Goal: Communication & Community: Answer question/provide support

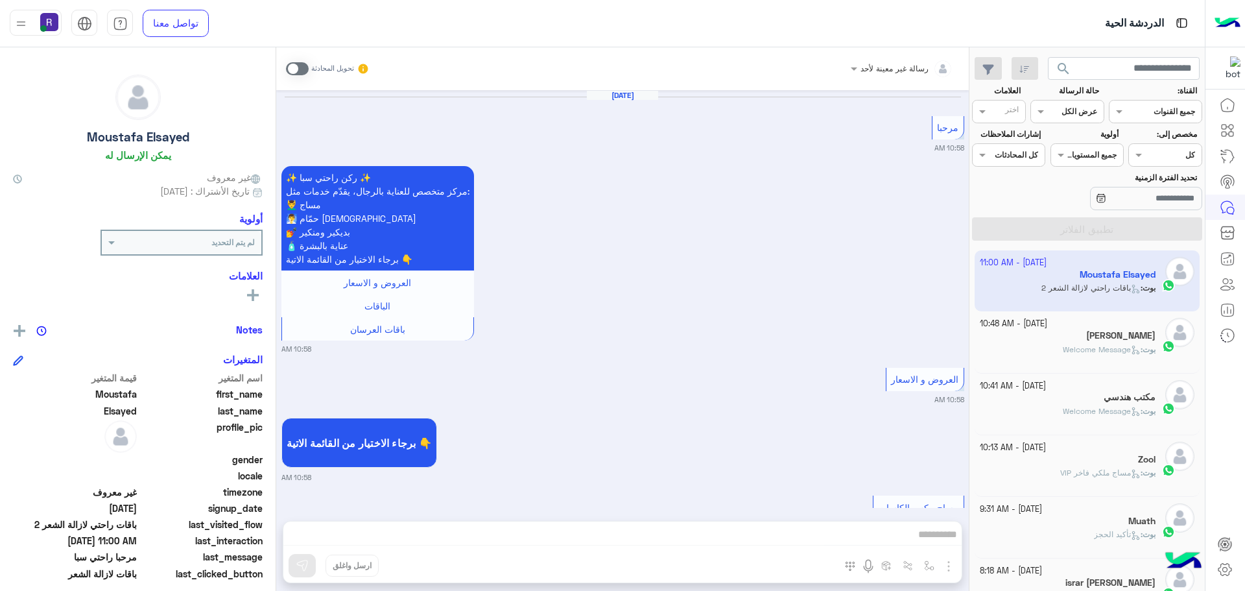
scroll to position [2279, 0]
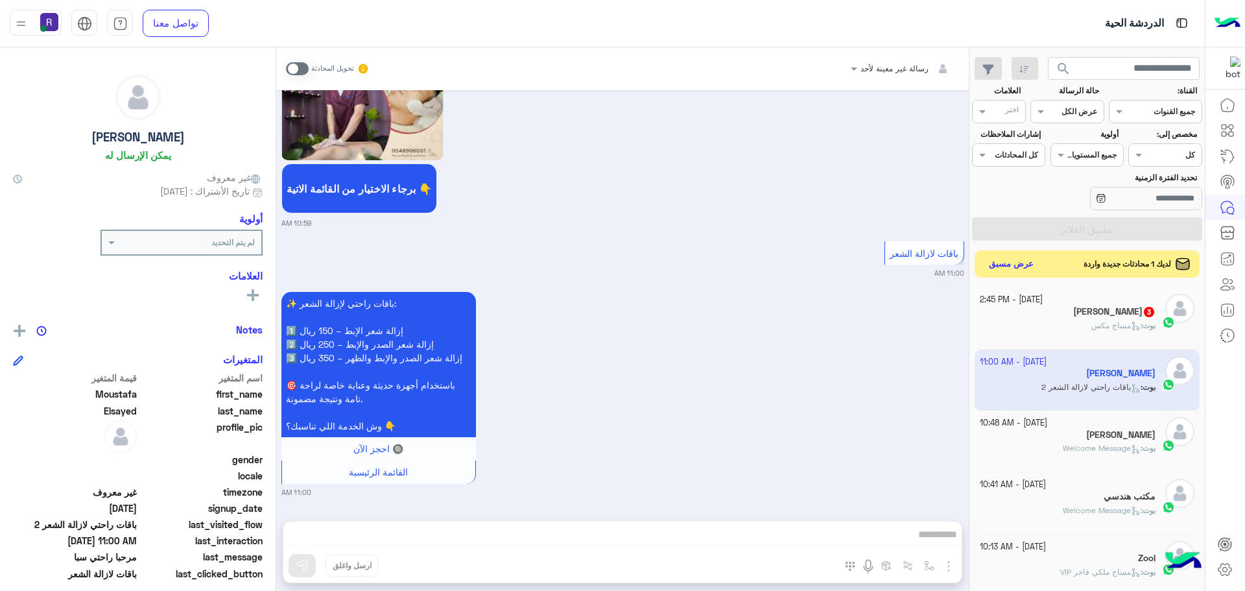
click at [1016, 265] on button "عرض مسبق" at bounding box center [1011, 264] width 54 height 18
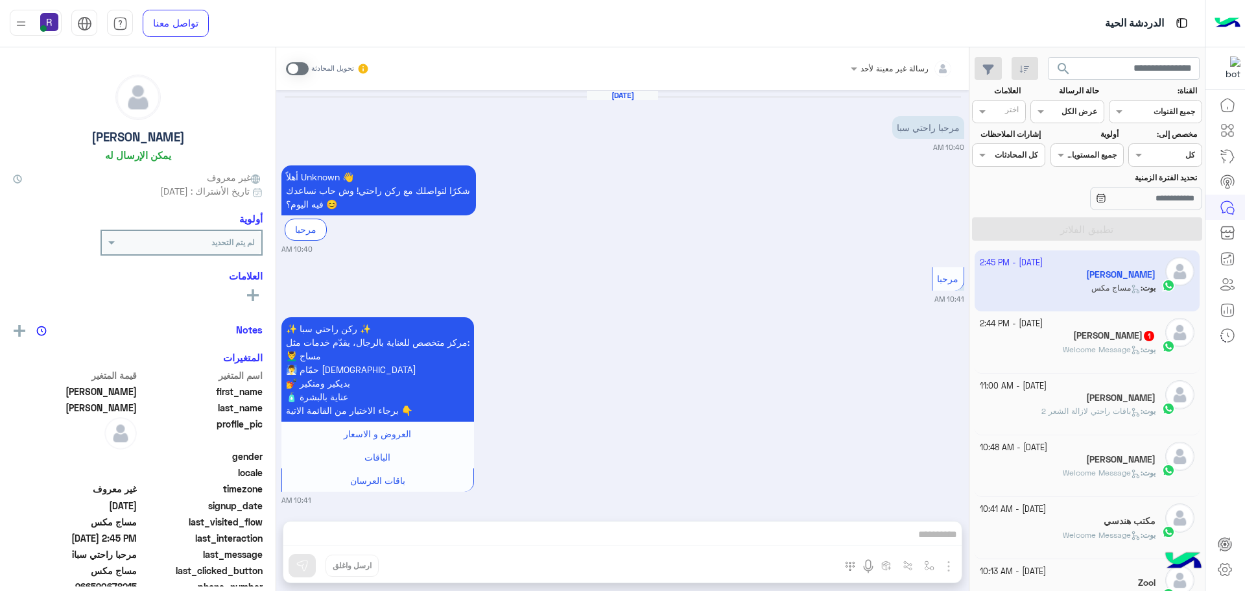
scroll to position [1333, 0]
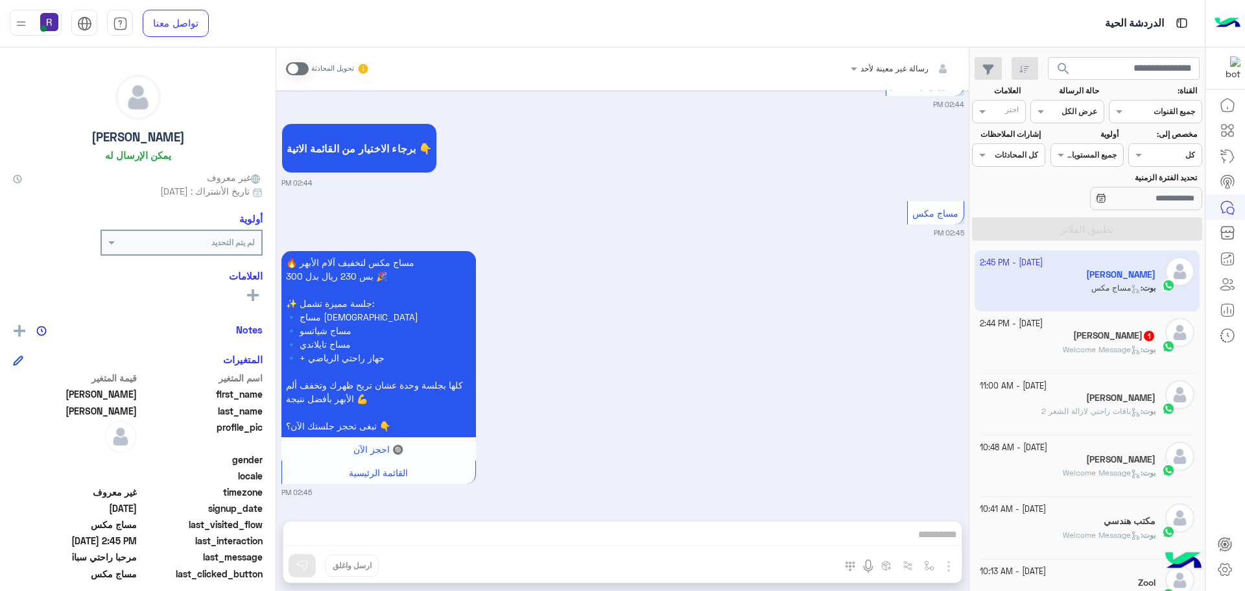
click at [303, 69] on span at bounding box center [297, 68] width 23 height 13
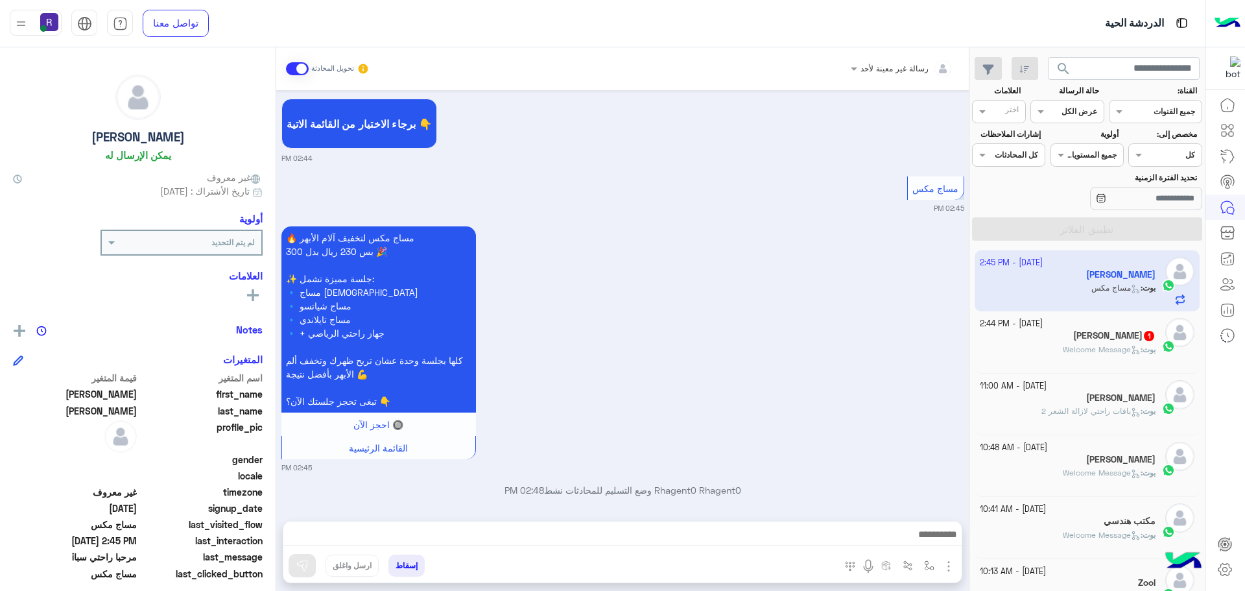
scroll to position [1367, 0]
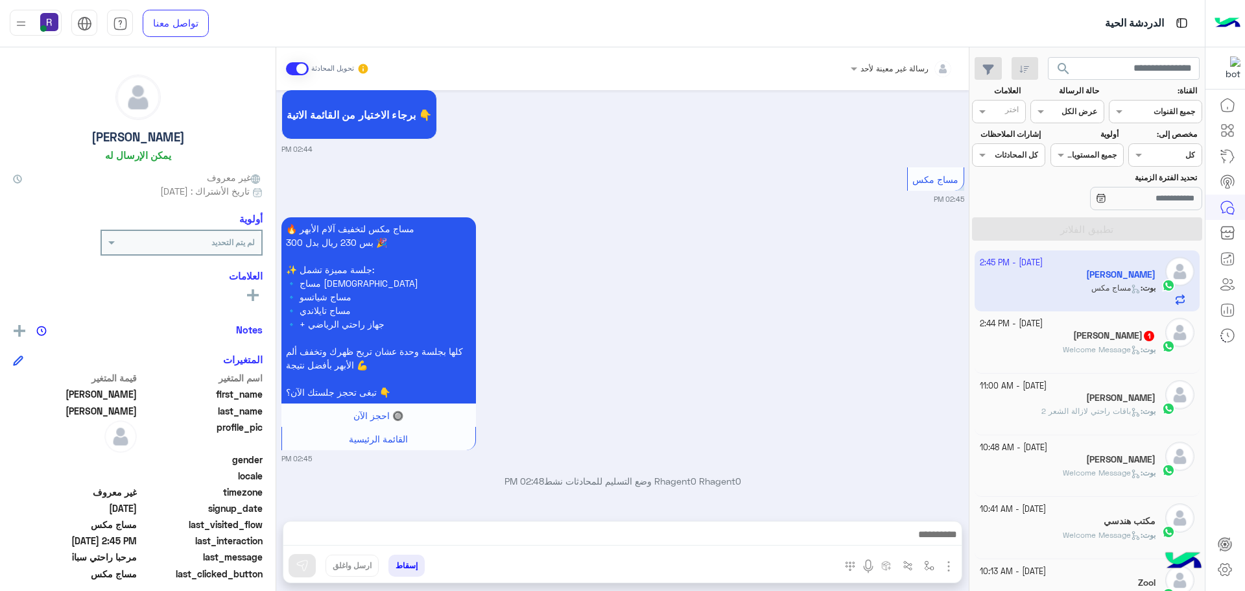
click at [946, 560] on img "button" at bounding box center [949, 566] width 16 height 16
click at [927, 543] on span "الصور" at bounding box center [923, 537] width 24 height 15
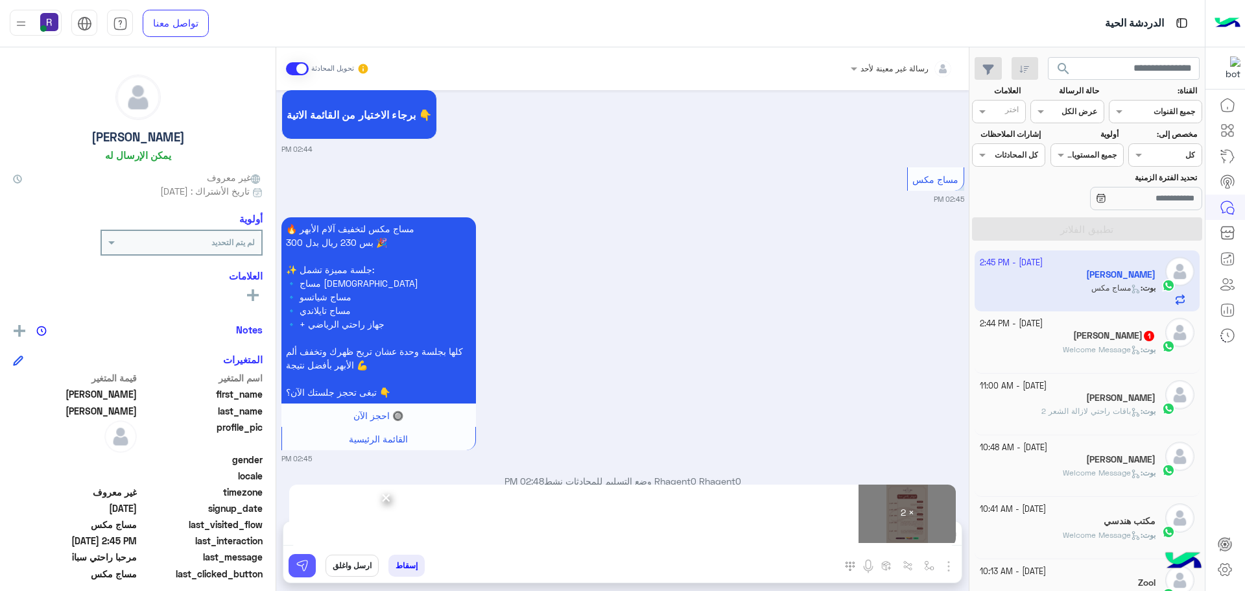
click at [294, 572] on button at bounding box center [301, 565] width 27 height 23
click at [392, 498] on div "×" at bounding box center [622, 515] width 666 height 62
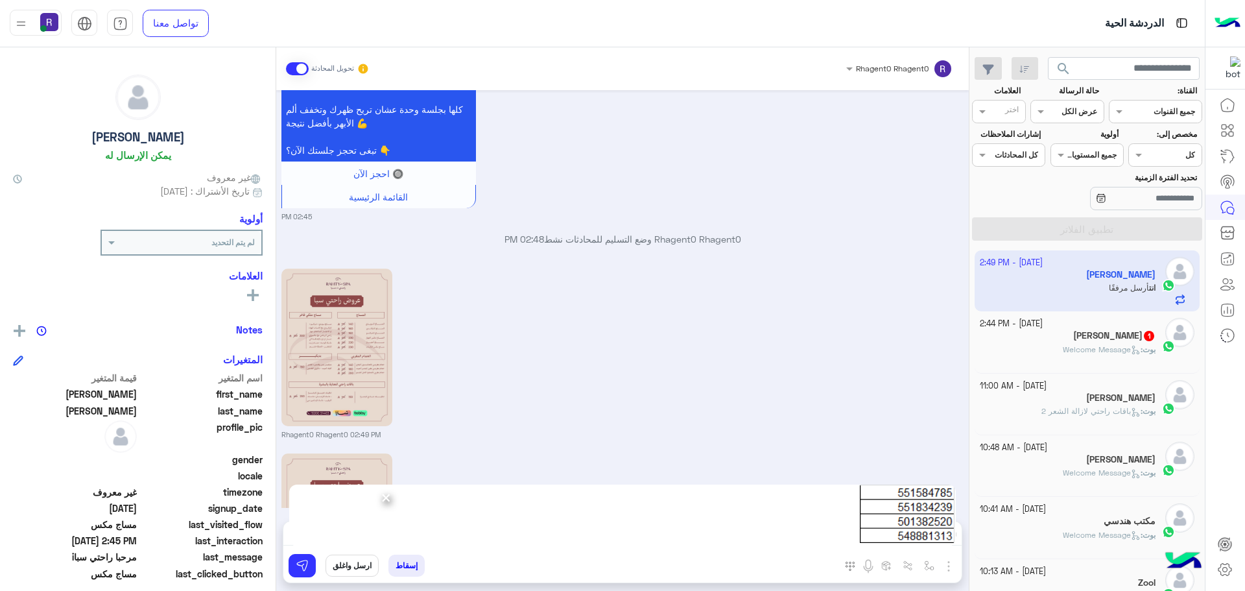
scroll to position [1769, 0]
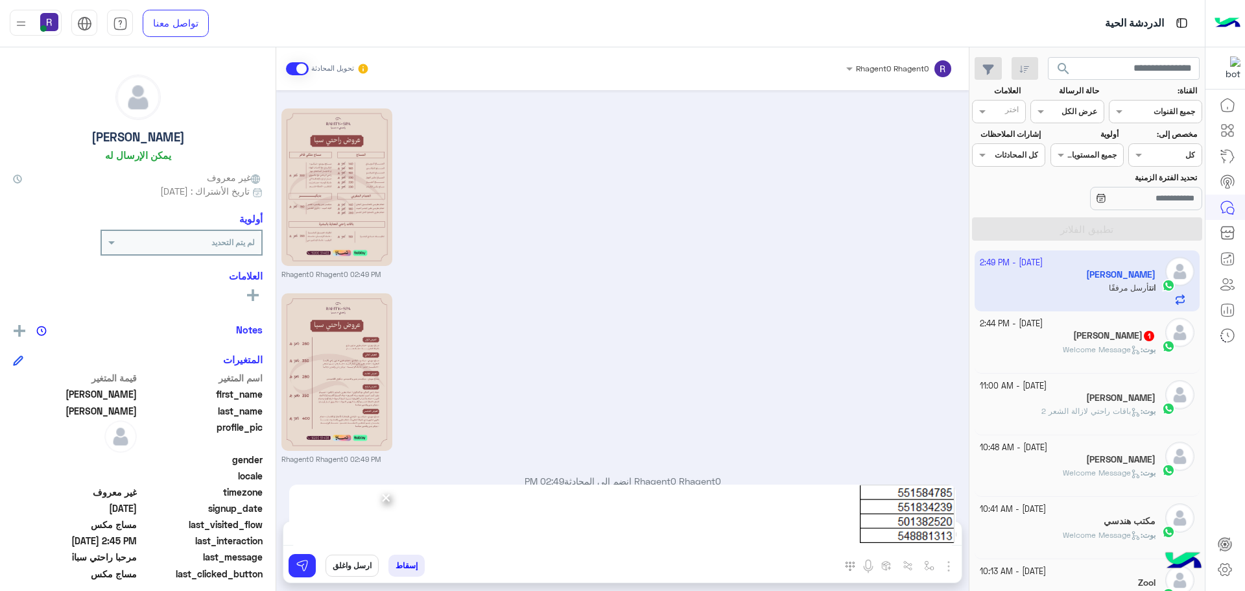
click at [389, 498] on span "×" at bounding box center [386, 496] width 12 height 29
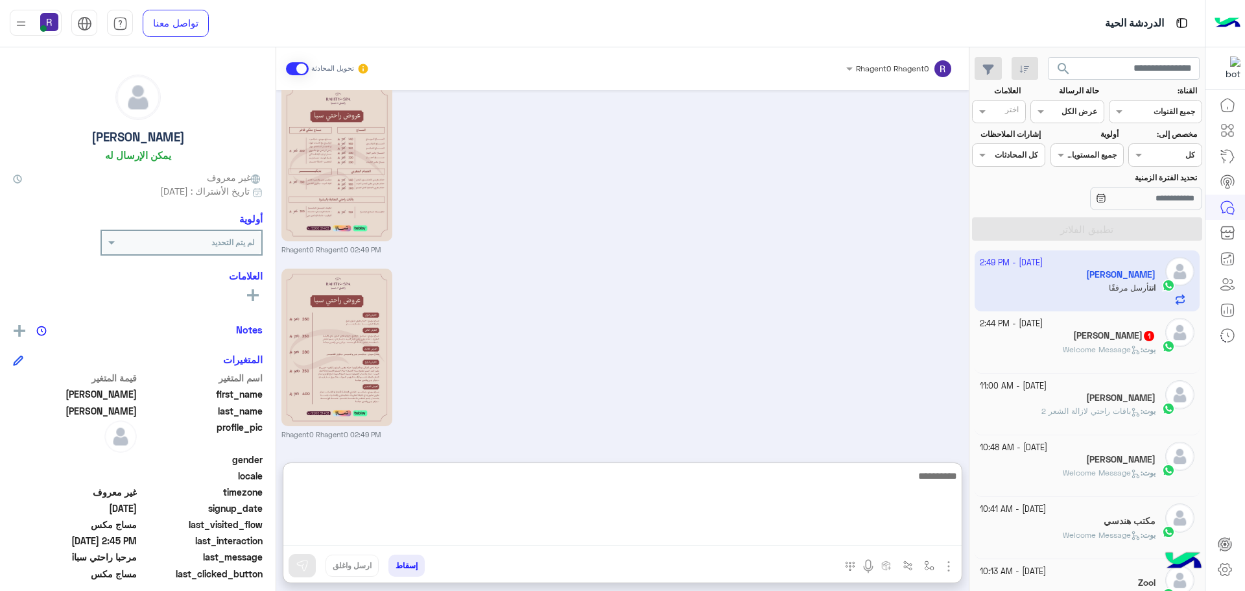
click at [438, 539] on textarea at bounding box center [622, 506] width 678 height 78
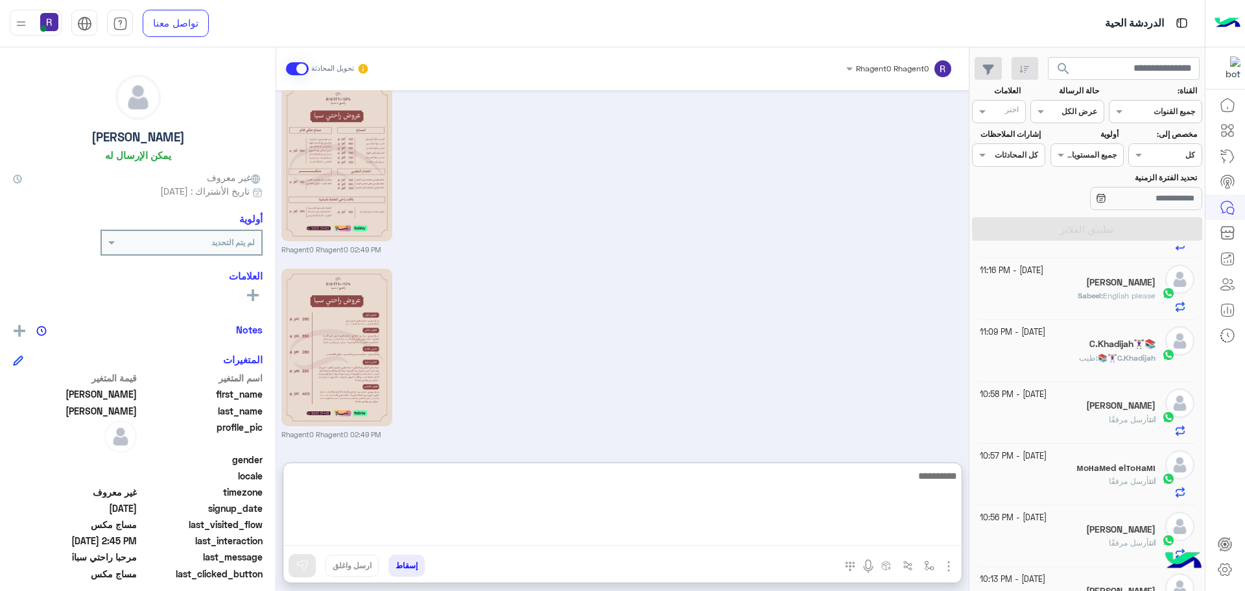
scroll to position [201, 0]
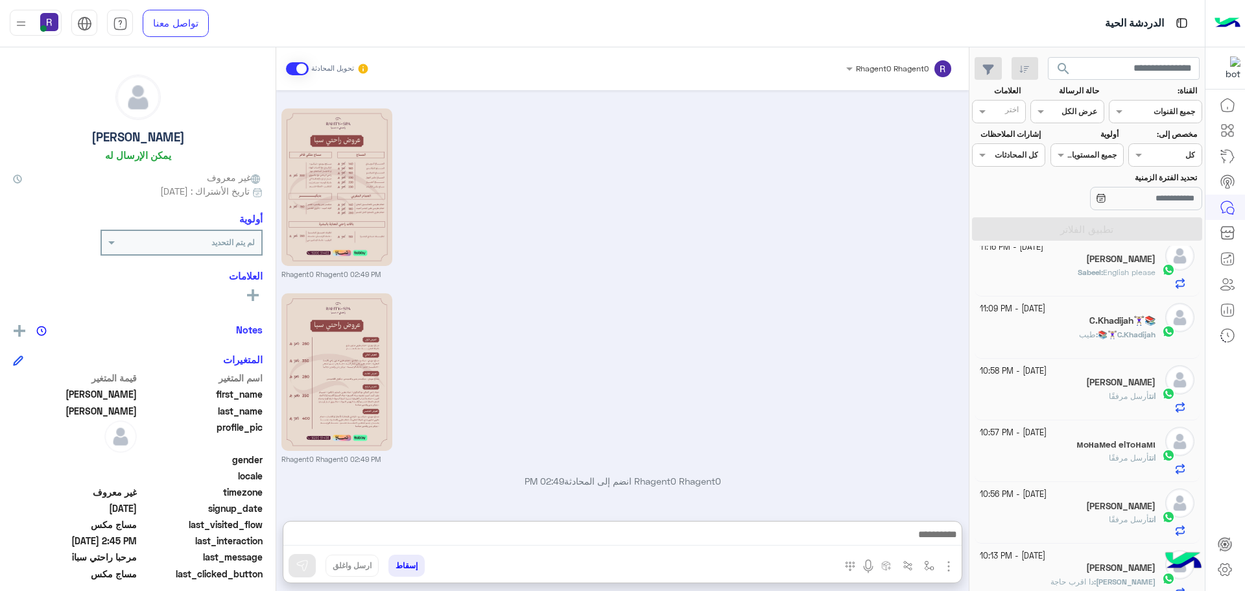
click at [1072, 524] on div "انت أرسل مرفقًا" at bounding box center [1067, 524] width 176 height 23
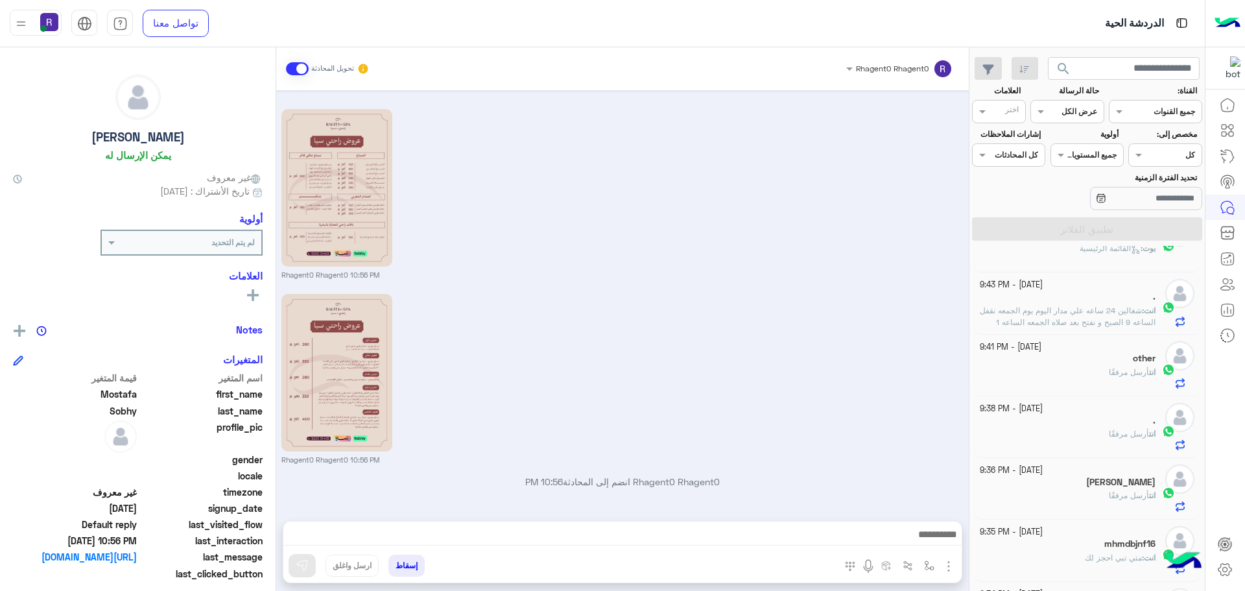
scroll to position [720, 0]
click at [1054, 368] on div "انت أرسل مرفقًا" at bounding box center [1067, 376] width 176 height 23
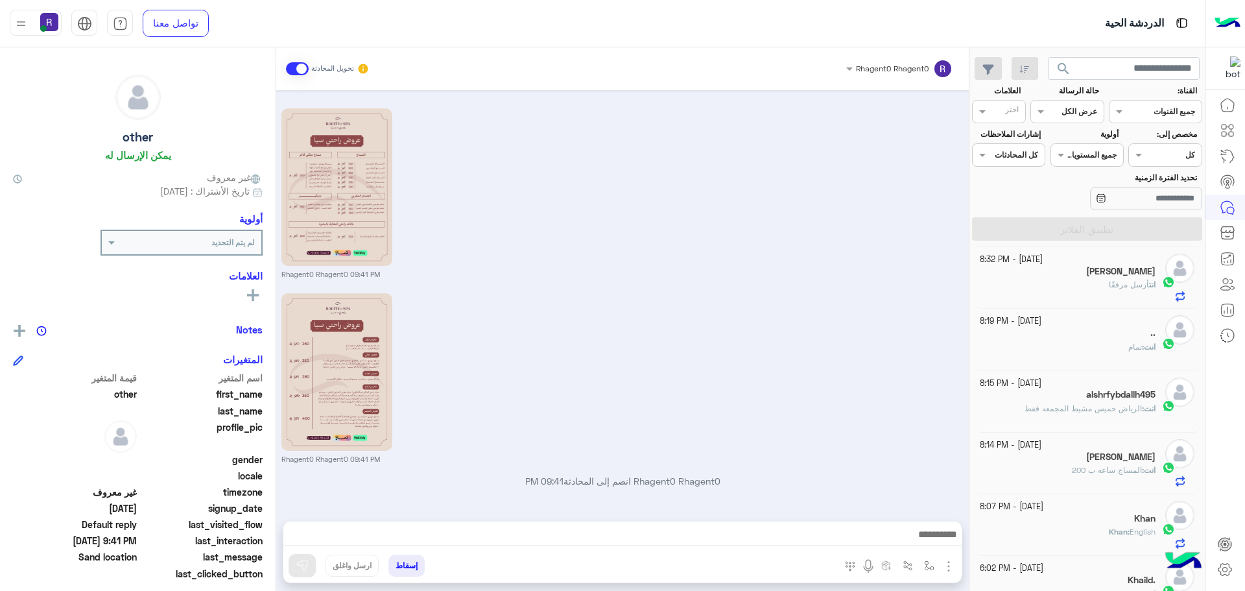
scroll to position [510, 0]
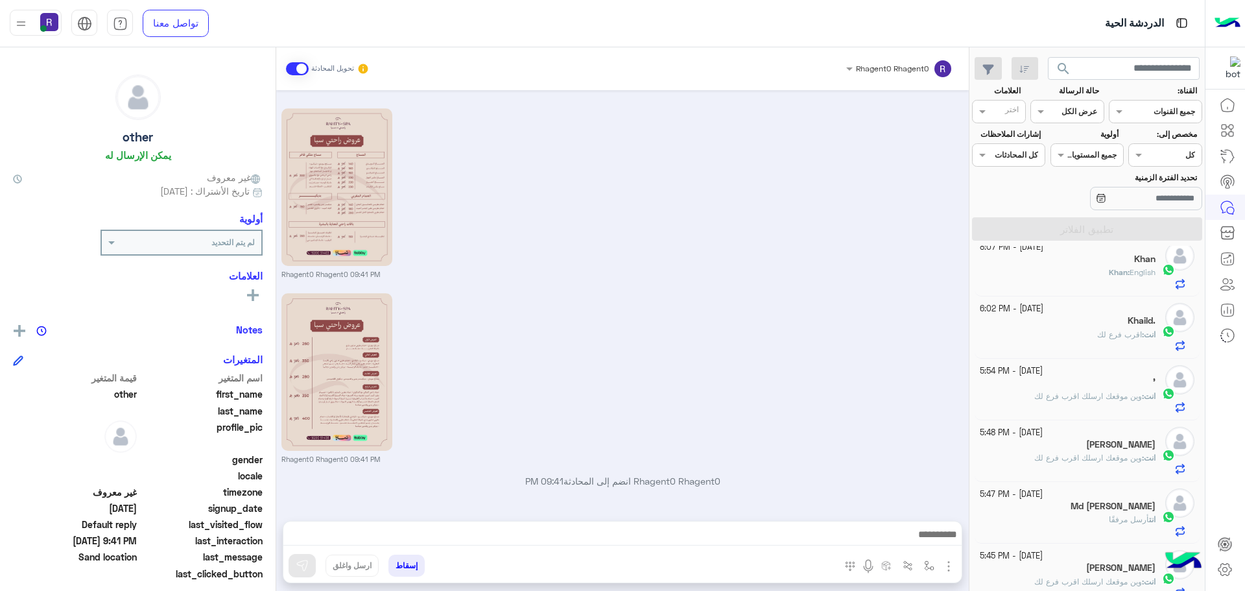
click at [1107, 503] on div "Md [PERSON_NAME]" at bounding box center [1067, 507] width 176 height 14
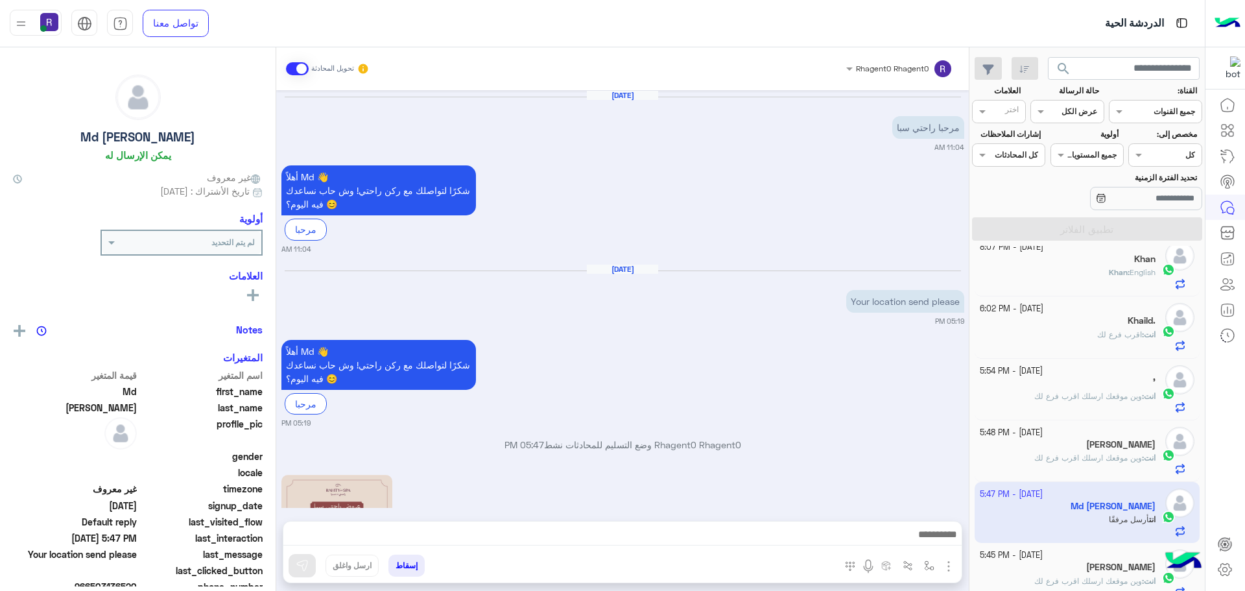
scroll to position [416, 0]
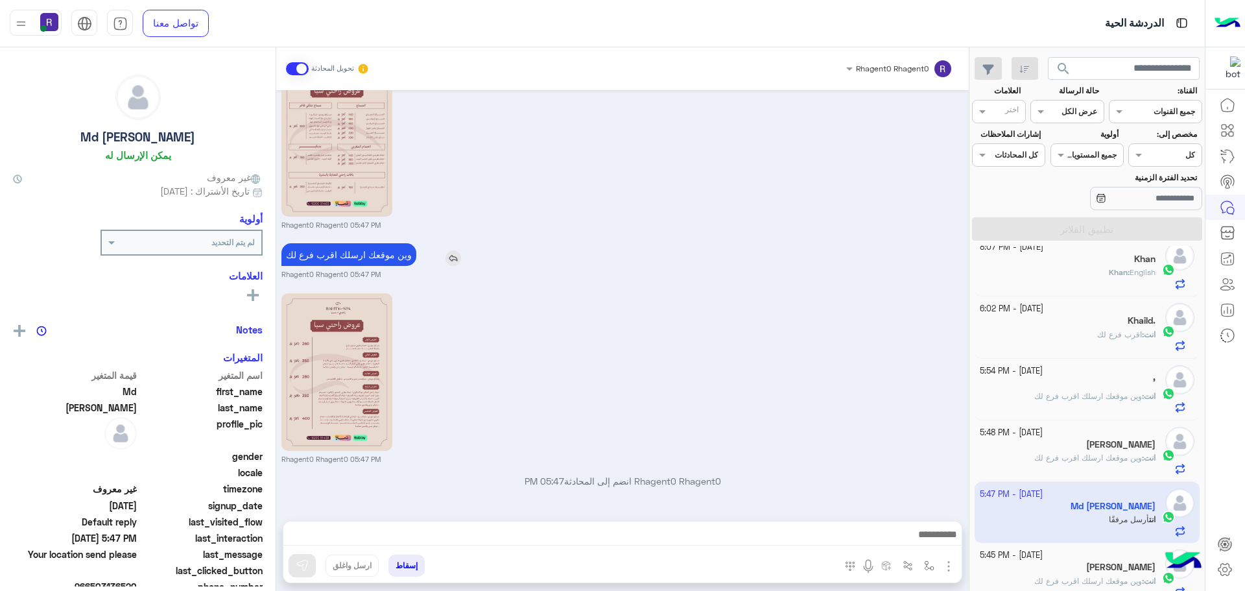
click at [358, 252] on p "وين موقعك ارسلك اقرب فرع لك" at bounding box center [348, 254] width 135 height 23
copy app-msgs-text
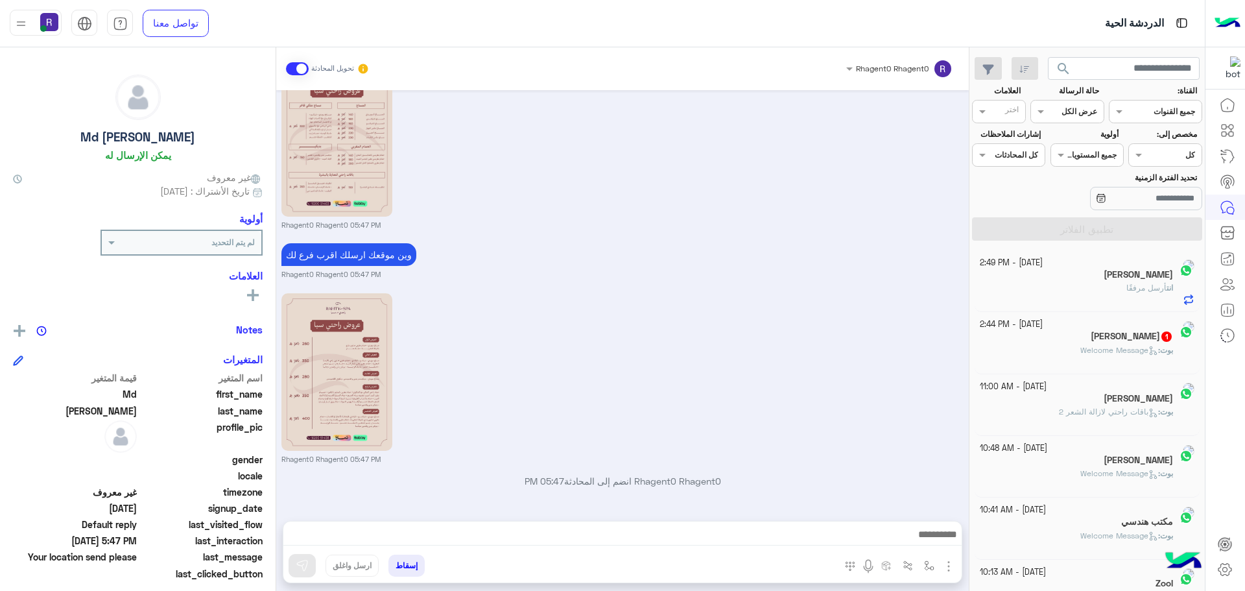
scroll to position [0, 0]
click at [1006, 285] on div "انت أرسل مرفقًا" at bounding box center [1067, 293] width 176 height 23
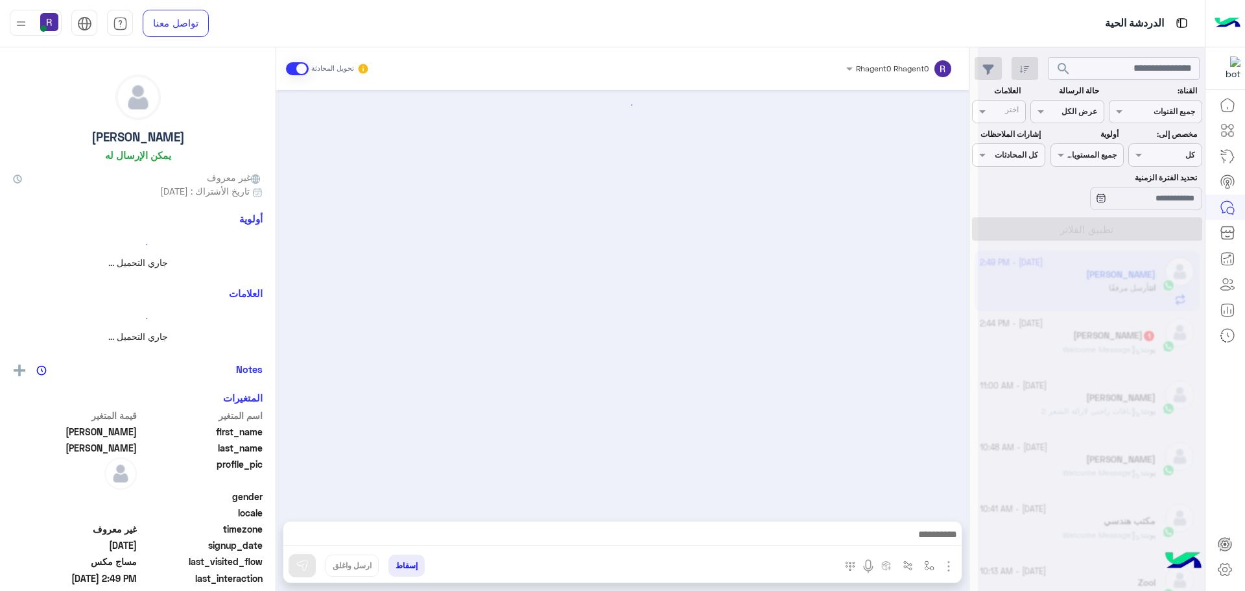
scroll to position [1769, 0]
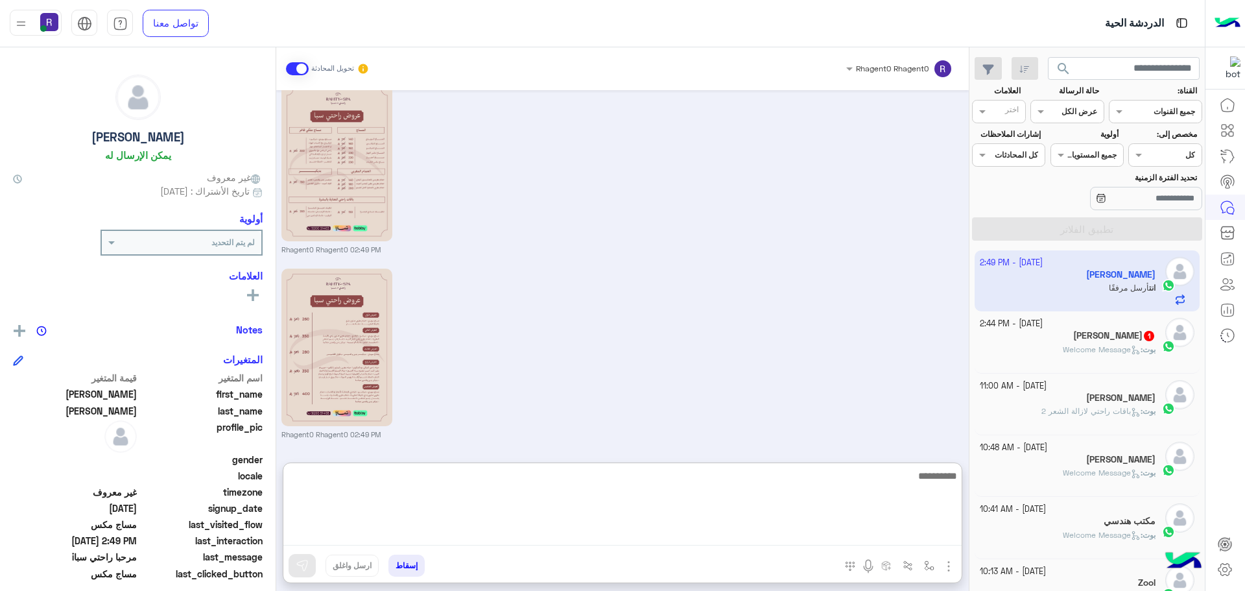
paste textarea "**********"
type textarea "**********"
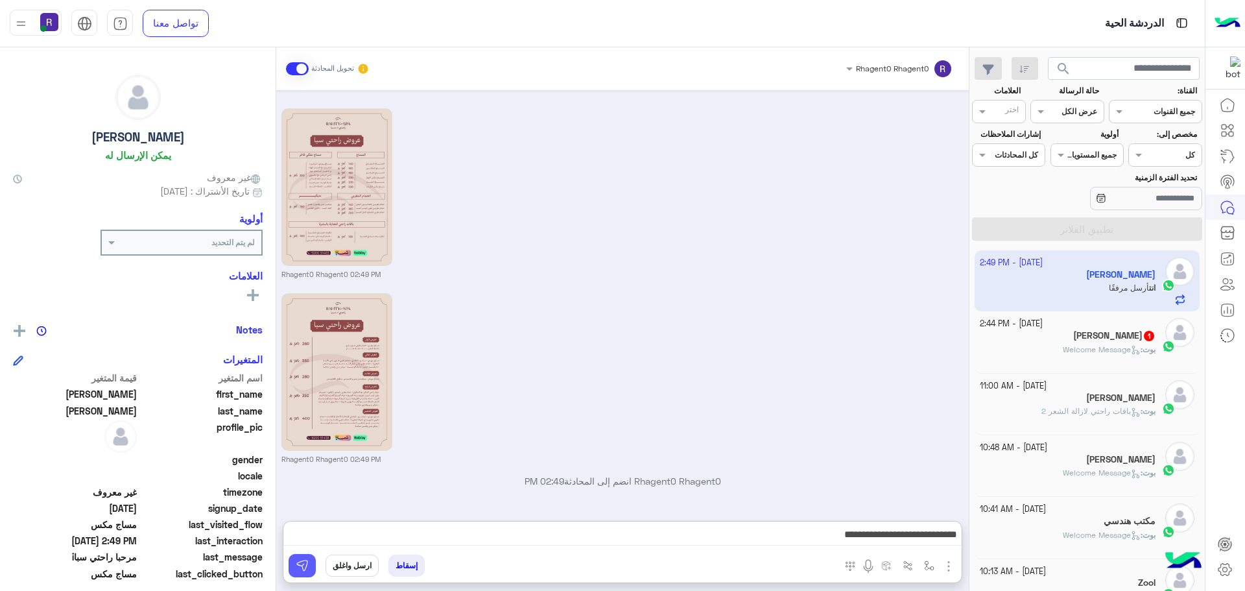
click at [306, 564] on img at bounding box center [302, 565] width 13 height 13
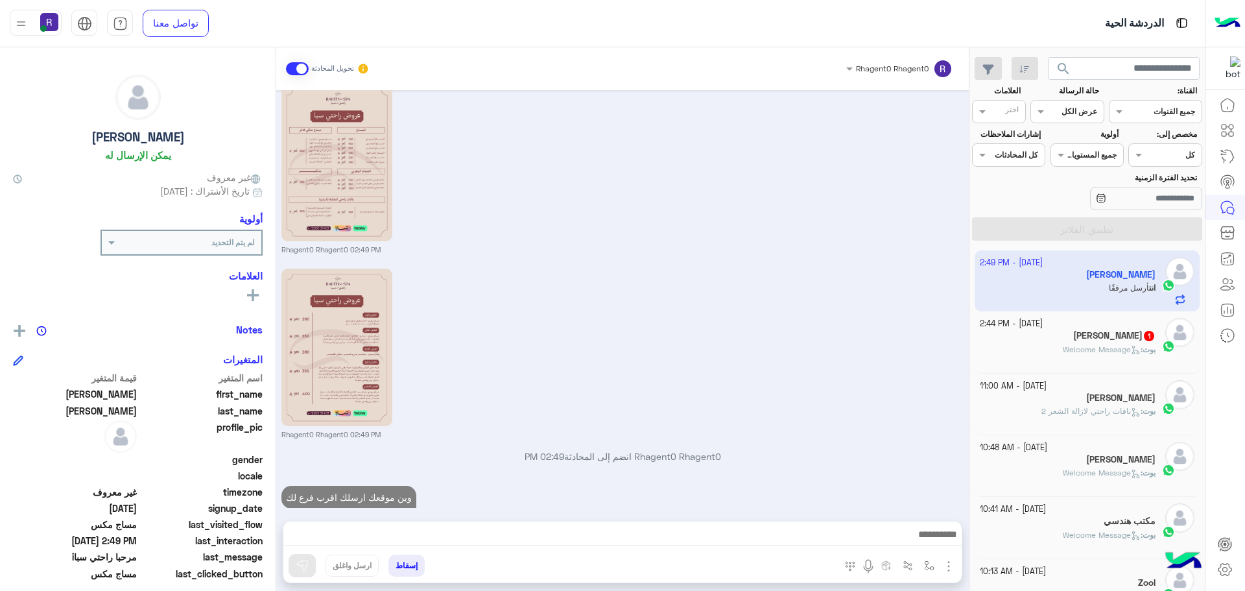
scroll to position [1818, 0]
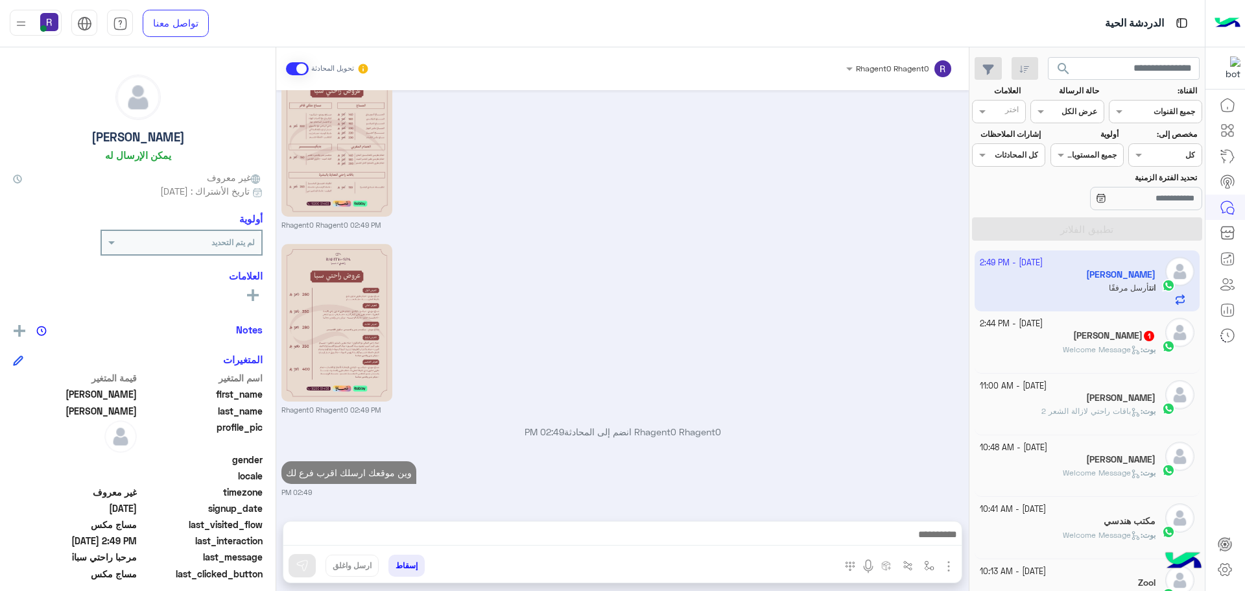
click at [1072, 344] on p "بوت : Welcome Message" at bounding box center [1108, 350] width 93 height 12
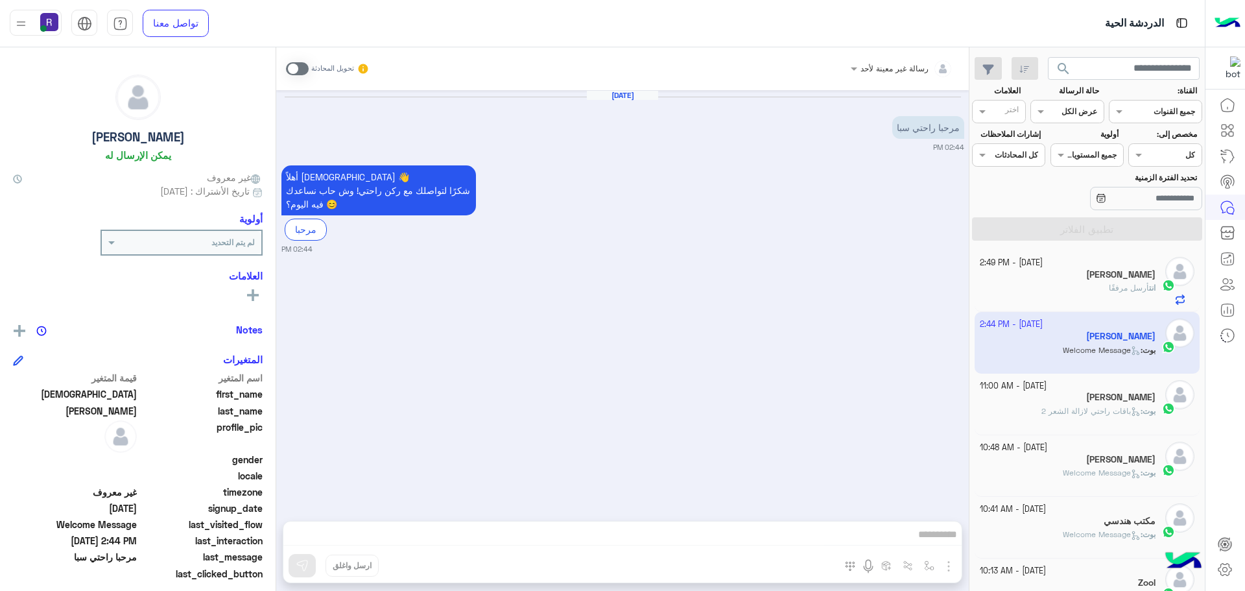
click at [301, 68] on span at bounding box center [297, 68] width 23 height 13
click at [948, 564] on img "button" at bounding box center [949, 566] width 16 height 16
click at [931, 542] on span "الصور" at bounding box center [923, 537] width 24 height 15
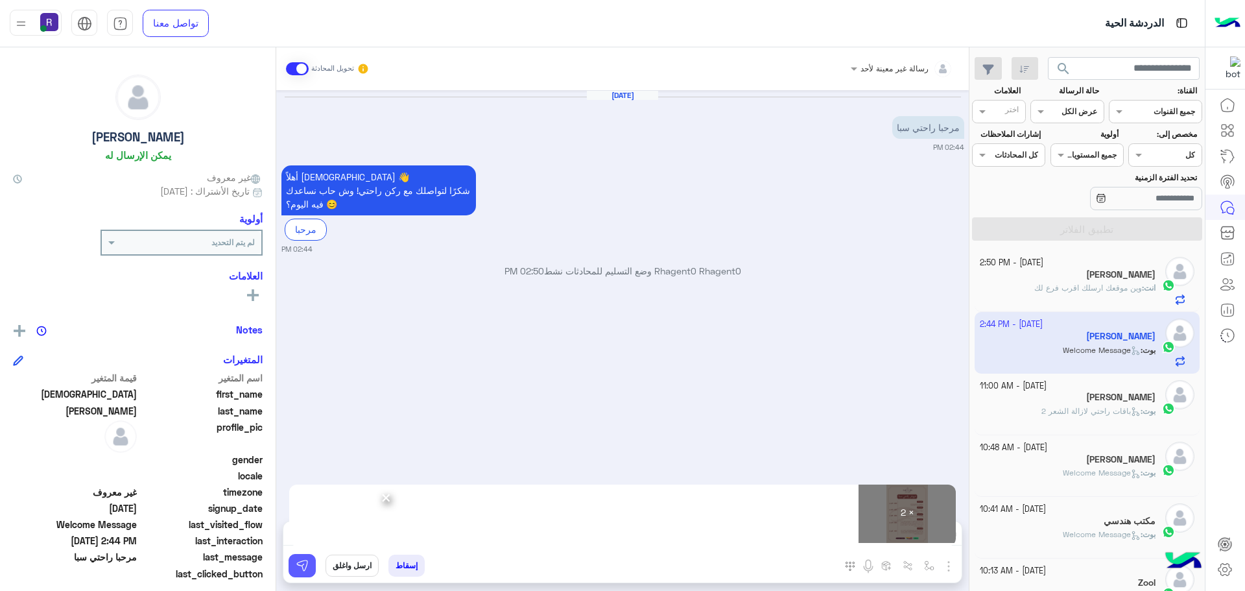
click at [309, 573] on button at bounding box center [301, 565] width 27 height 23
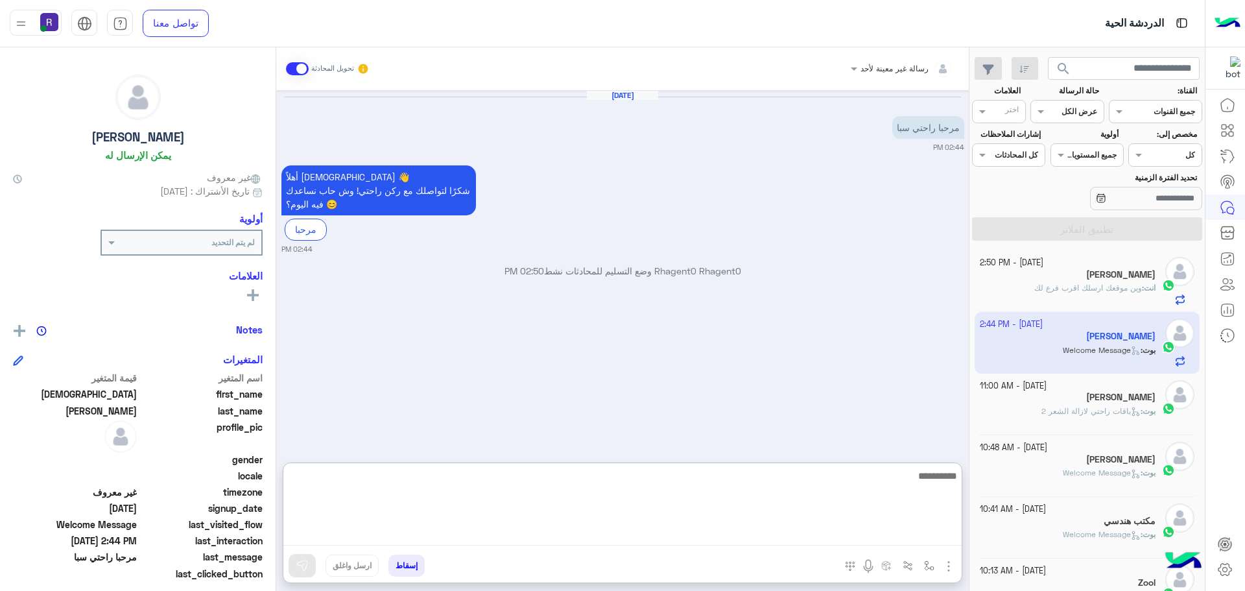
paste textarea "**********"
type textarea "**********"
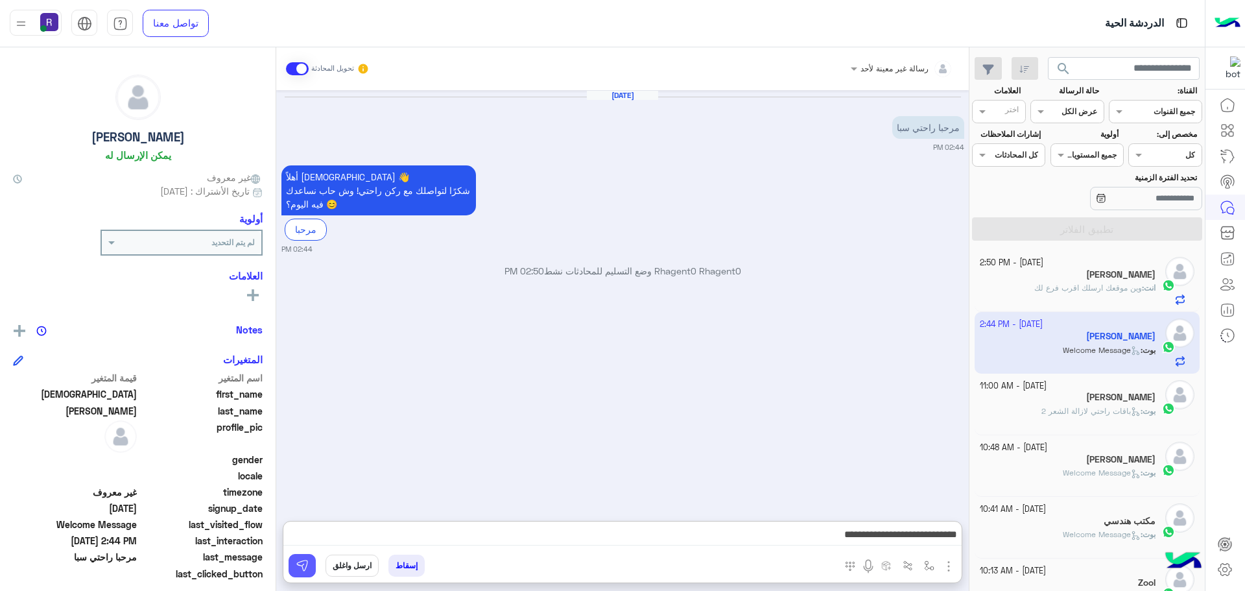
click at [309, 572] on button at bounding box center [301, 565] width 27 height 23
click at [1091, 403] on h5 "[PERSON_NAME]" at bounding box center [1120, 397] width 69 height 11
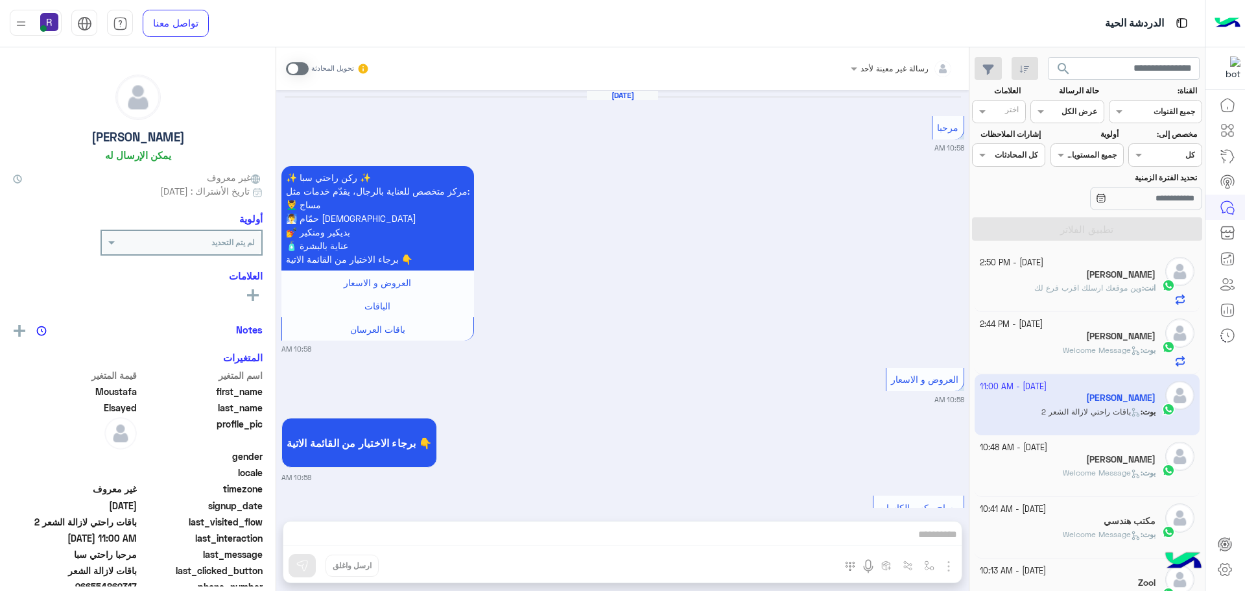
scroll to position [2279, 0]
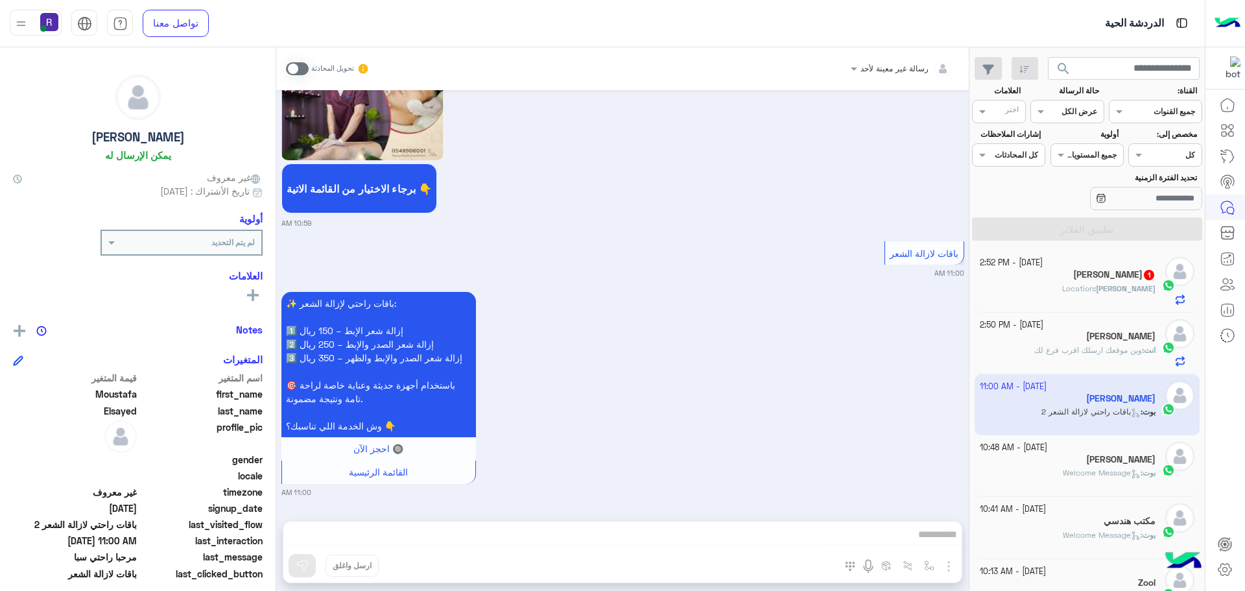
click at [1105, 287] on span "[PERSON_NAME]" at bounding box center [1126, 288] width 60 height 10
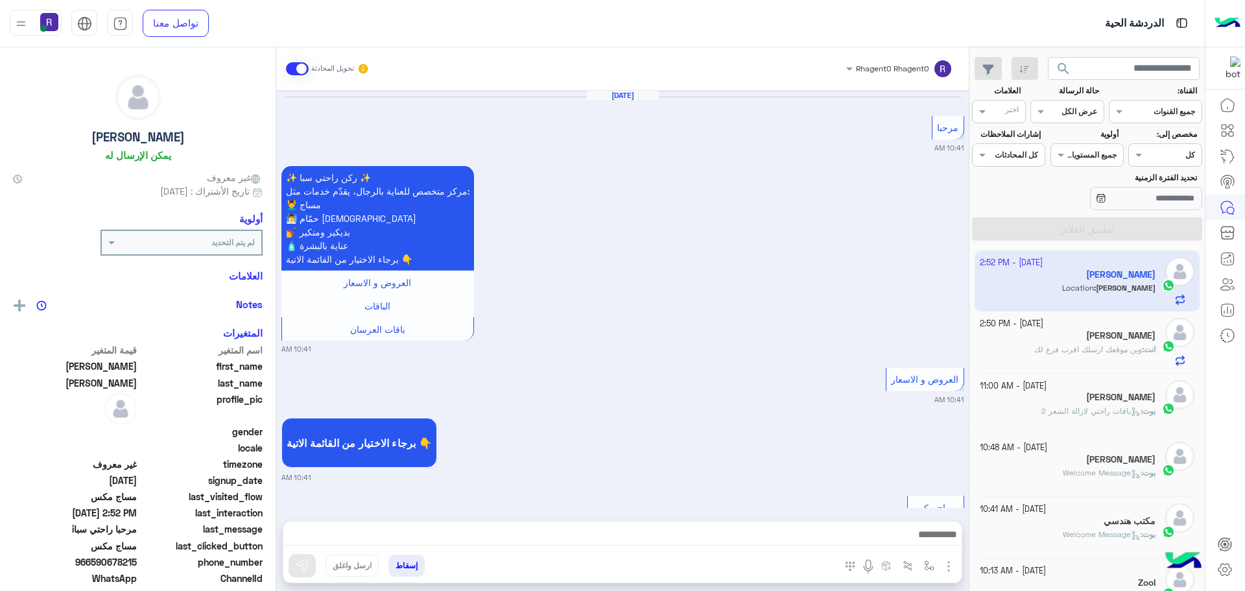
scroll to position [1717, 0]
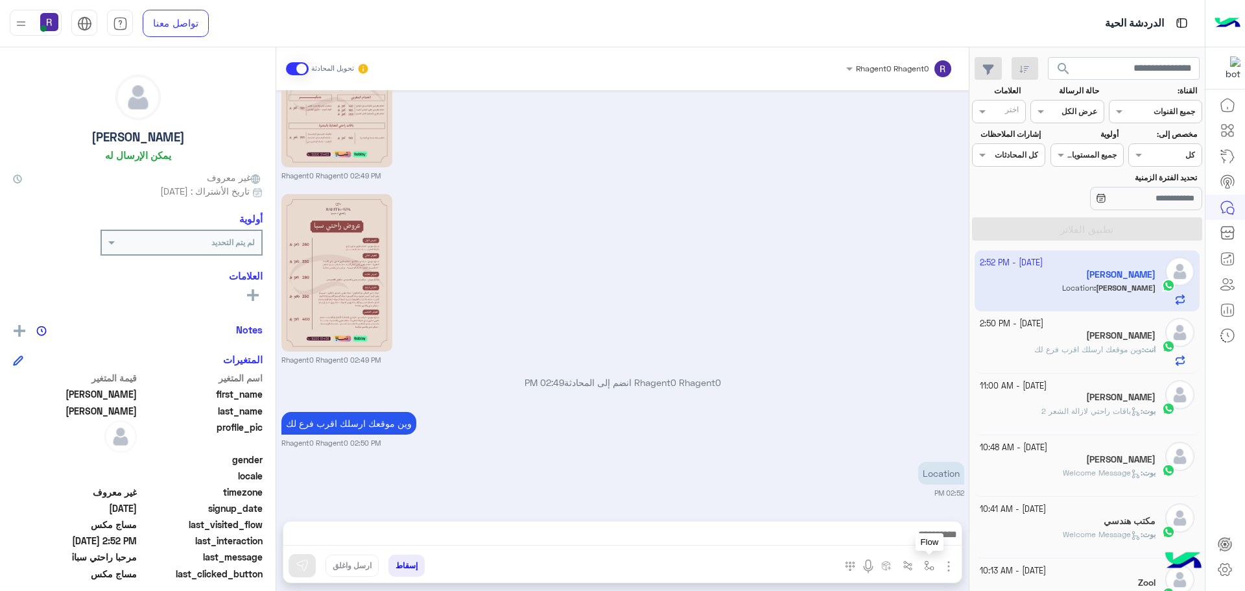
click at [929, 567] on img "button" at bounding box center [929, 565] width 10 height 10
click at [903, 533] on input "text" at bounding box center [899, 535] width 65 height 12
click at [897, 471] on div "الجنادرية" at bounding box center [883, 472] width 111 height 25
type textarea "*********"
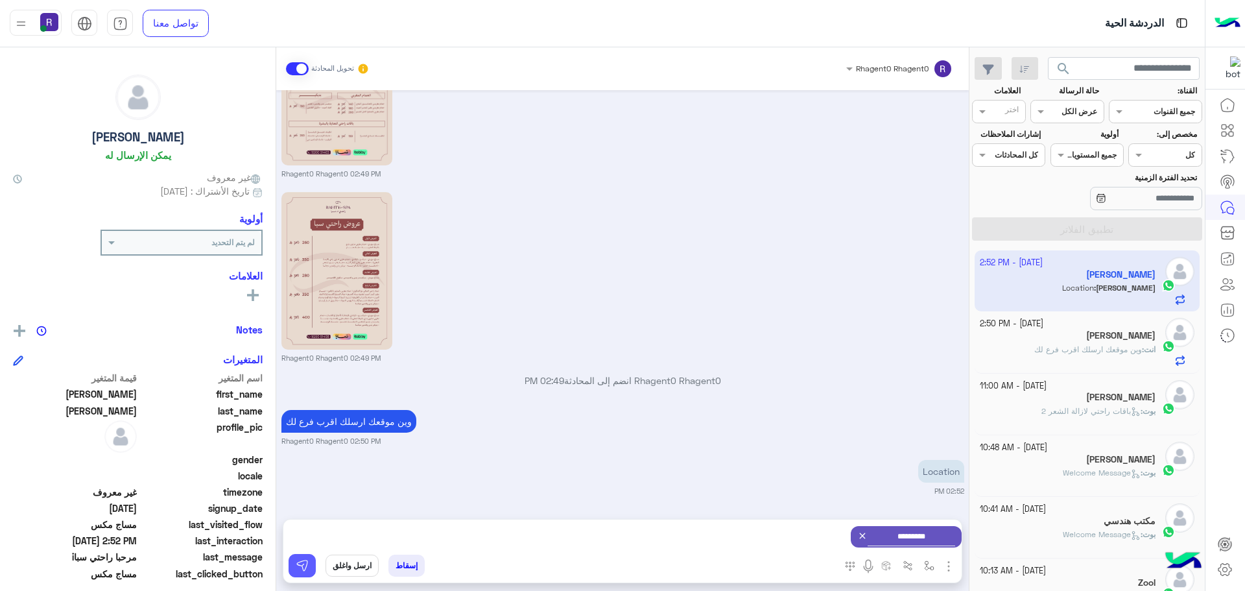
click at [298, 564] on img at bounding box center [302, 565] width 13 height 13
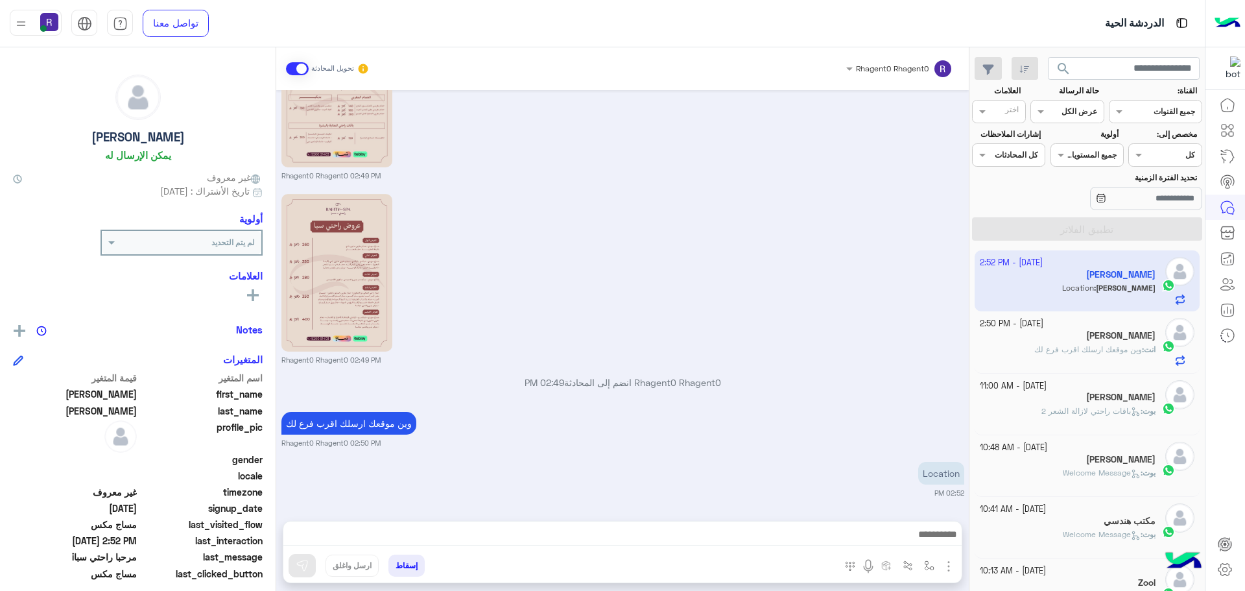
scroll to position [1717, 0]
click at [932, 566] on img "button" at bounding box center [929, 565] width 10 height 10
click at [914, 537] on input "text" at bounding box center [899, 535] width 65 height 12
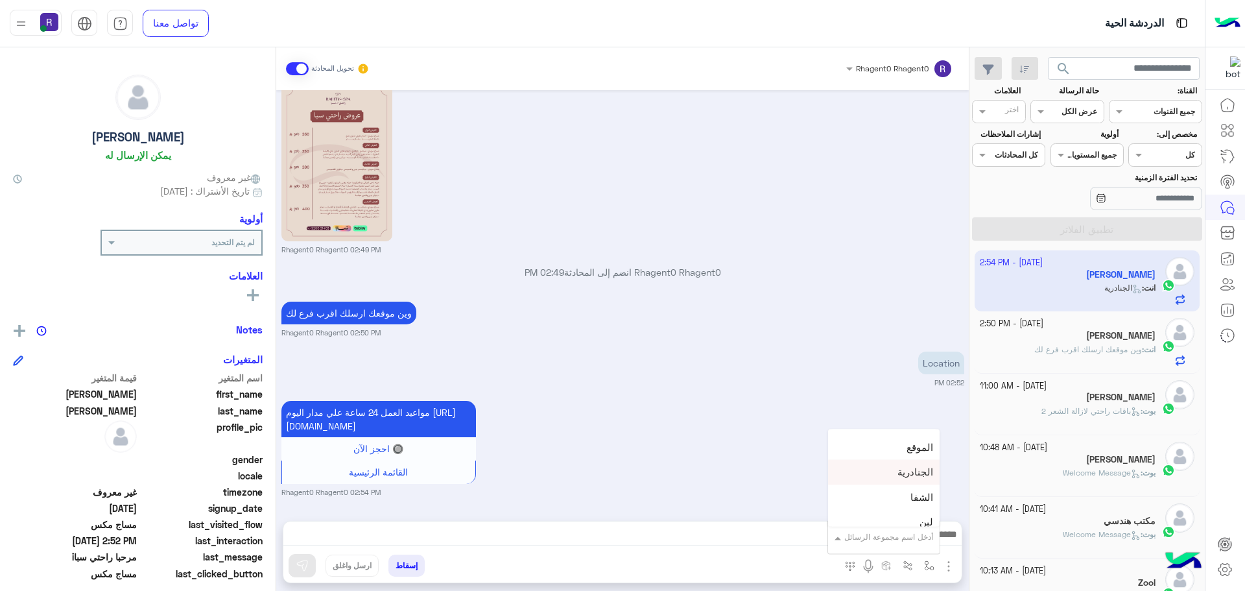
scroll to position [908, 0]
click at [904, 466] on div "لبن" at bounding box center [883, 457] width 111 height 25
type textarea "***"
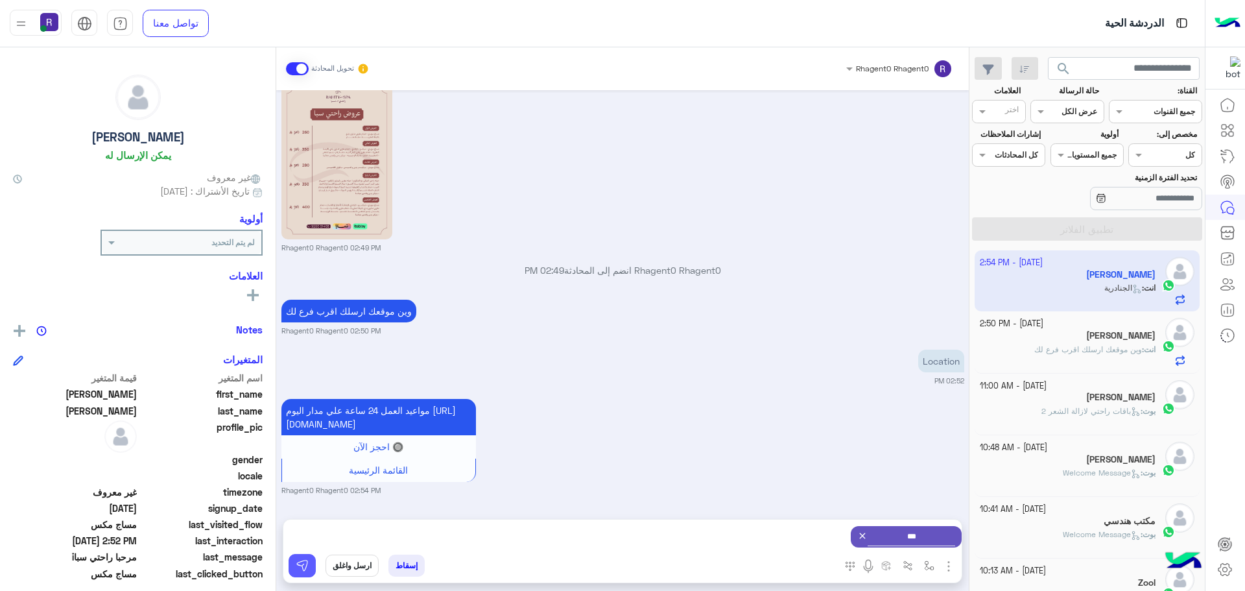
click at [301, 569] on img at bounding box center [302, 565] width 13 height 13
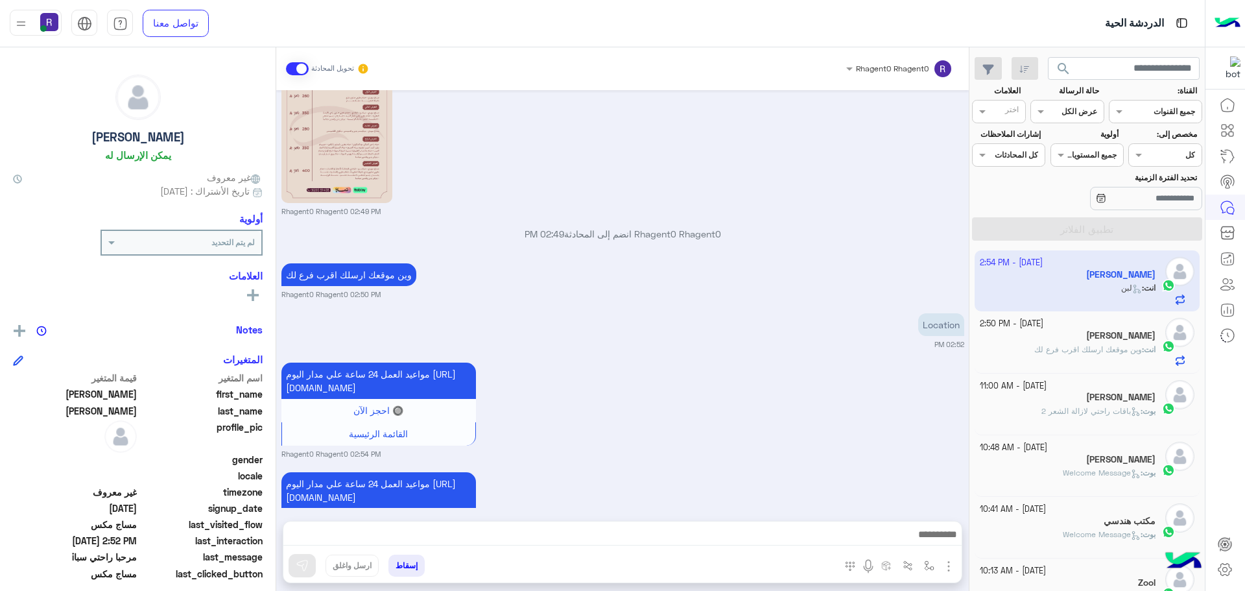
scroll to position [1964, 0]
